Goal: Task Accomplishment & Management: Use online tool/utility

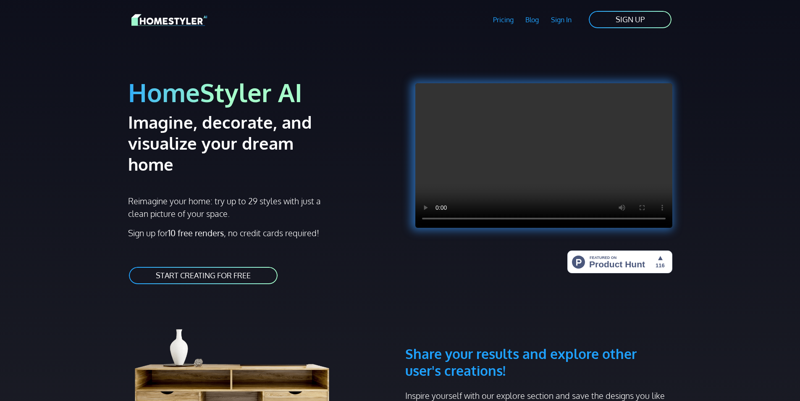
click at [200, 266] on link "START CREATING FOR FREE" at bounding box center [203, 275] width 150 height 19
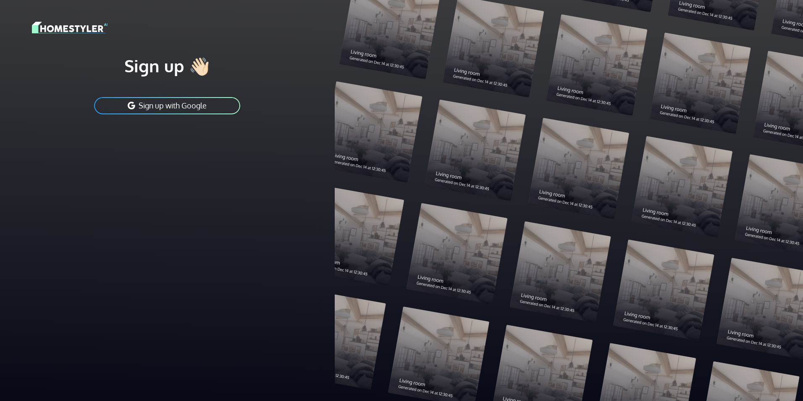
click at [165, 105] on button "Sign up with Google" at bounding box center [167, 105] width 148 height 19
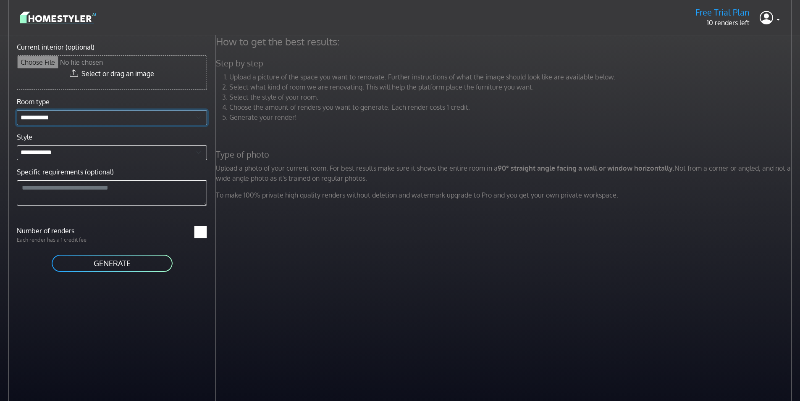
click at [92, 122] on select "**********" at bounding box center [112, 117] width 190 height 15
click at [767, 18] on icon at bounding box center [766, 17] width 13 height 17
click at [760, 37] on link "Profile" at bounding box center [746, 38] width 66 height 13
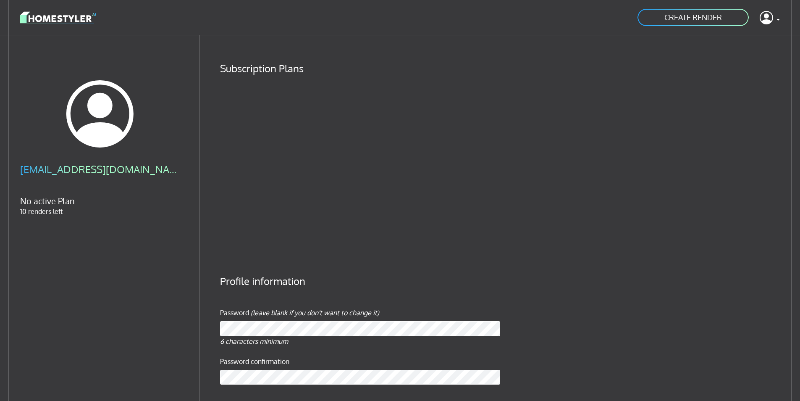
click at [54, 16] on img at bounding box center [58, 17] width 76 height 15
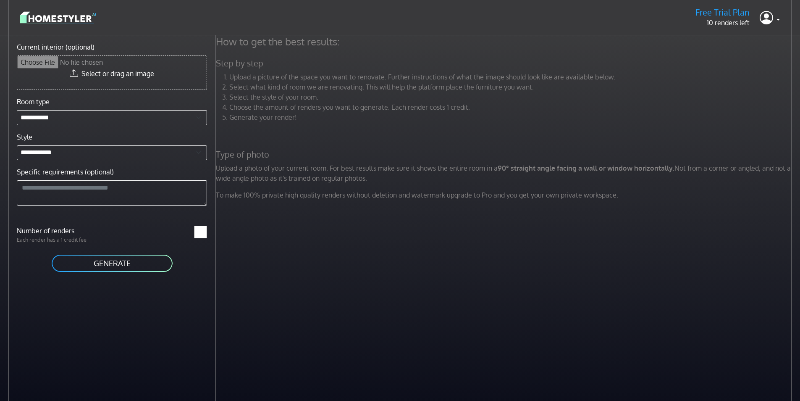
click at [54, 16] on img at bounding box center [58, 17] width 76 height 15
click at [64, 70] on input "Current interior (optional)" at bounding box center [112, 73] width 190 height 34
click at [777, 18] on link at bounding box center [770, 18] width 20 height 20
click at [765, 65] on button "Sign out" at bounding box center [746, 59] width 66 height 13
